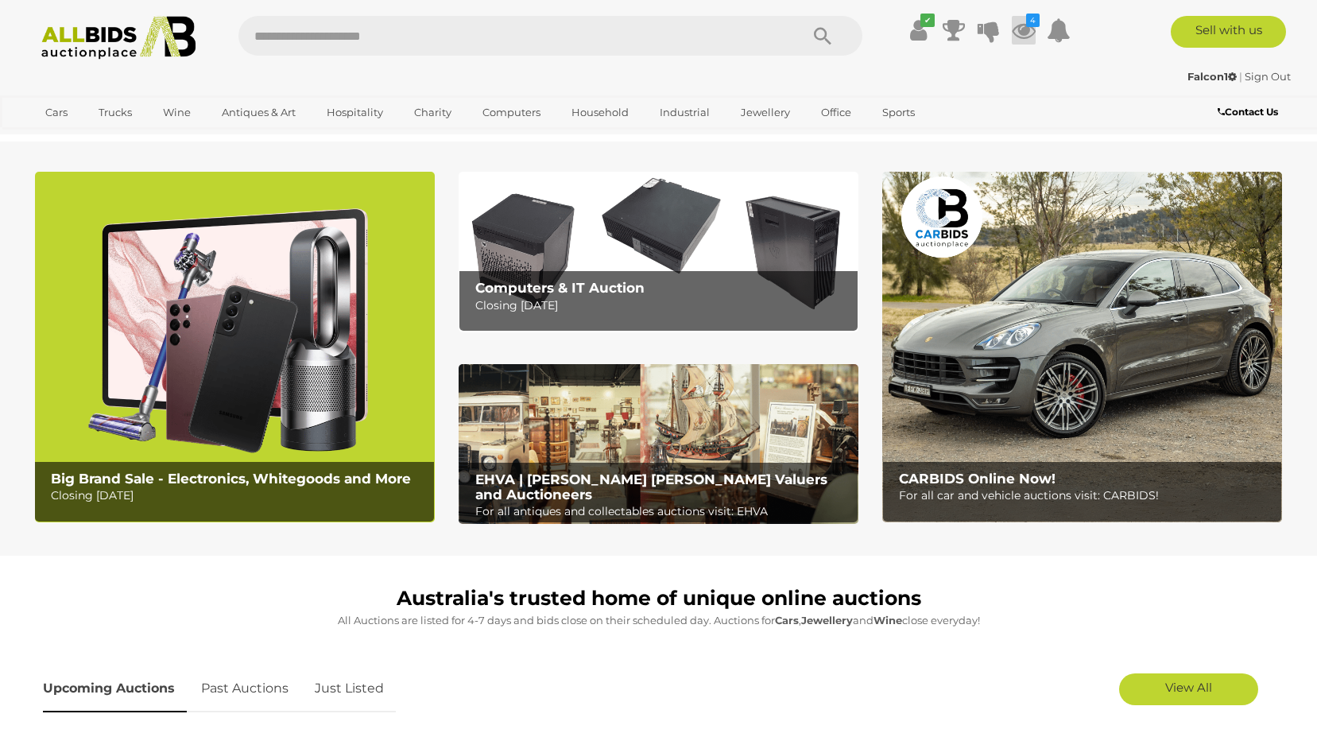
click at [1025, 32] on icon at bounding box center [1023, 30] width 24 height 29
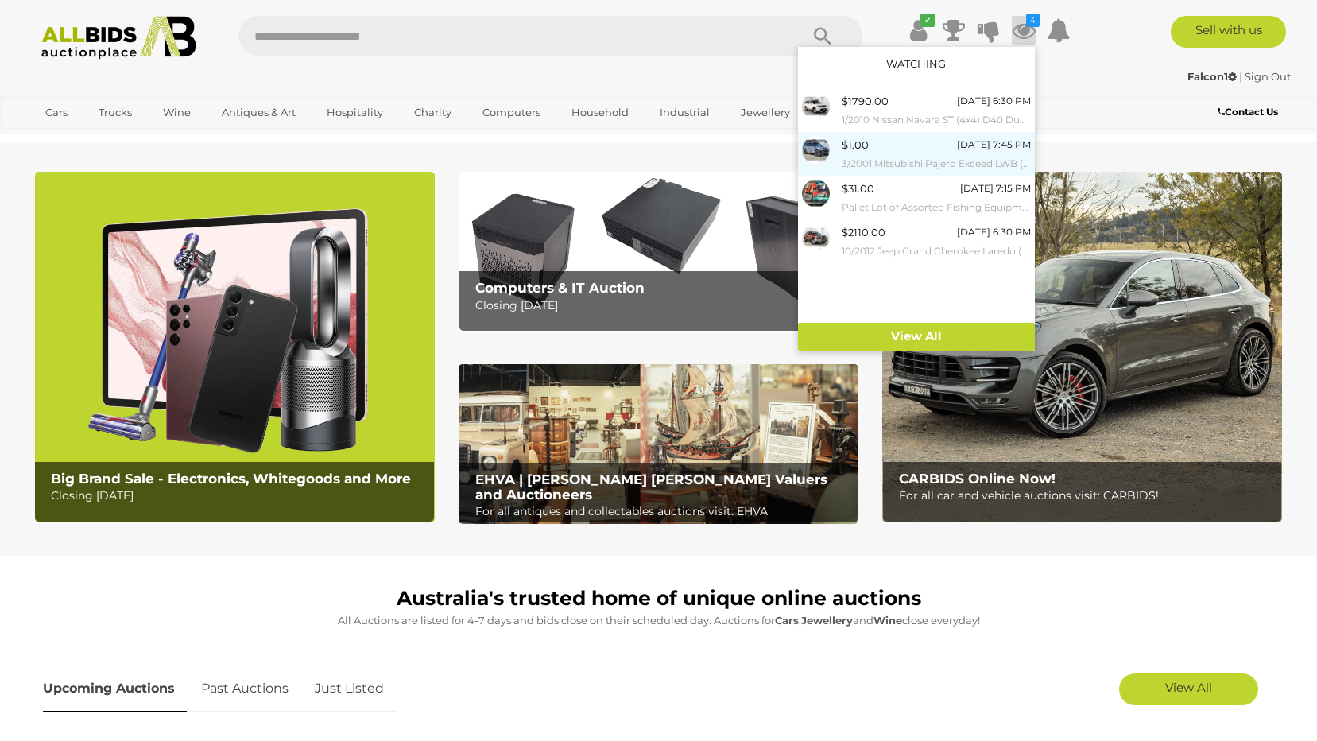
click at [854, 155] on small "3/2001 Mitsubishi Pajero Exceed LWB (4x4) NM 4d Wagon Silver 3.5L" at bounding box center [935, 163] width 189 height 17
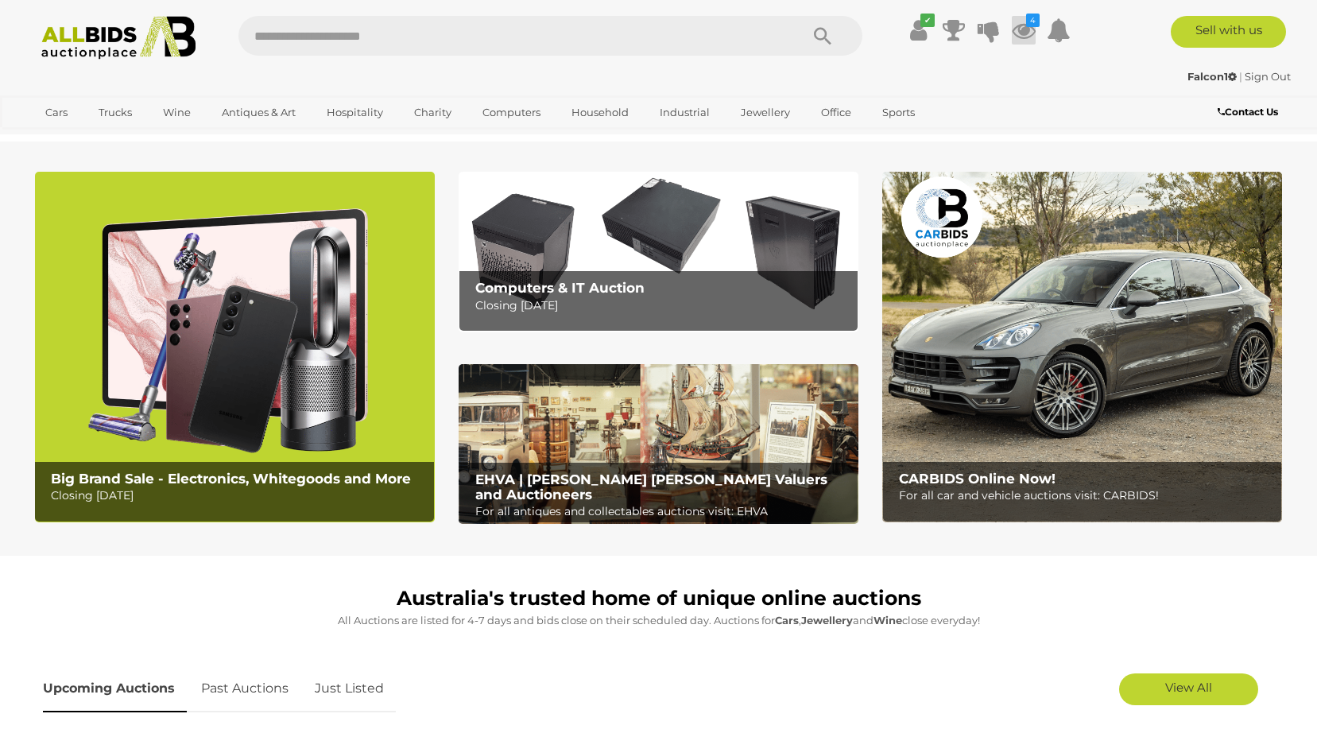
click at [1016, 31] on icon at bounding box center [1023, 30] width 24 height 29
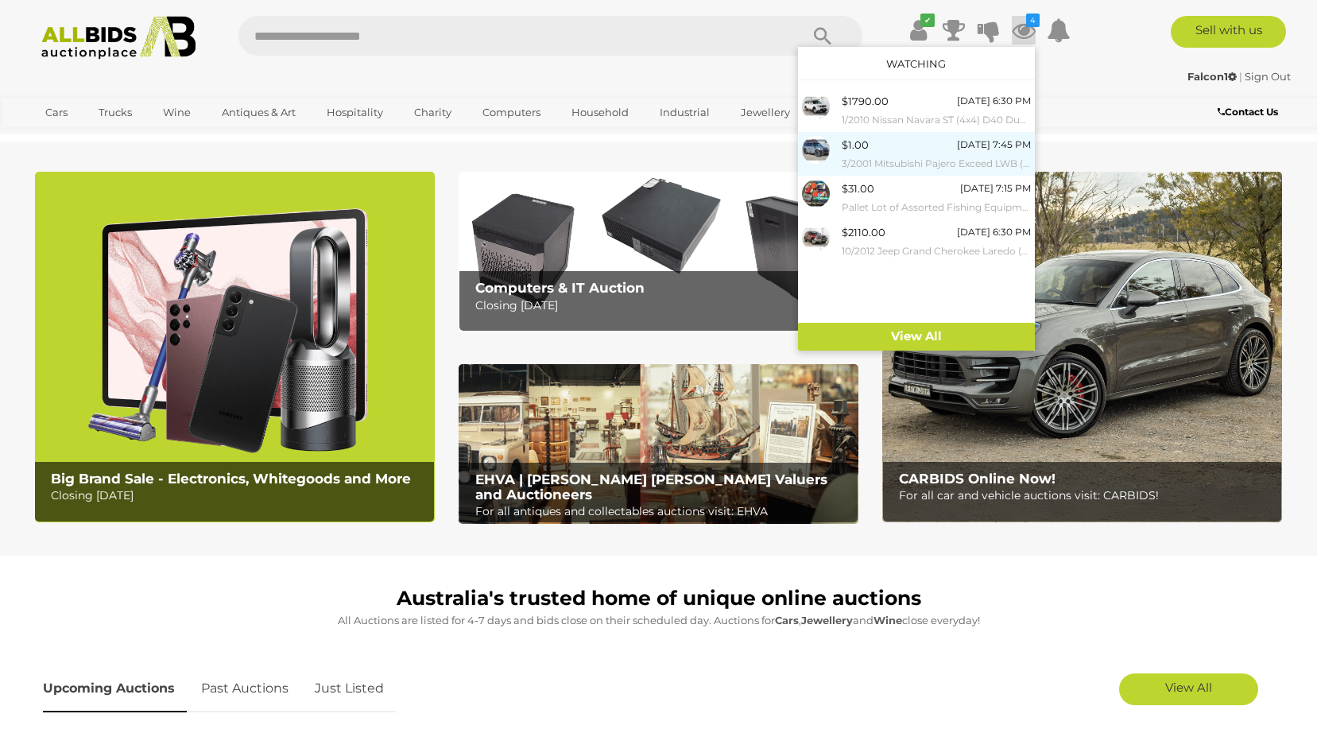
click at [869, 140] on div "$1.00 [DATE] 7:45 PM 3/2001 Mitsubishi Pajero Exceed LWB (4x4) NM 4d Wagon Silv…" at bounding box center [935, 154] width 189 height 36
